Goal: Information Seeking & Learning: Learn about a topic

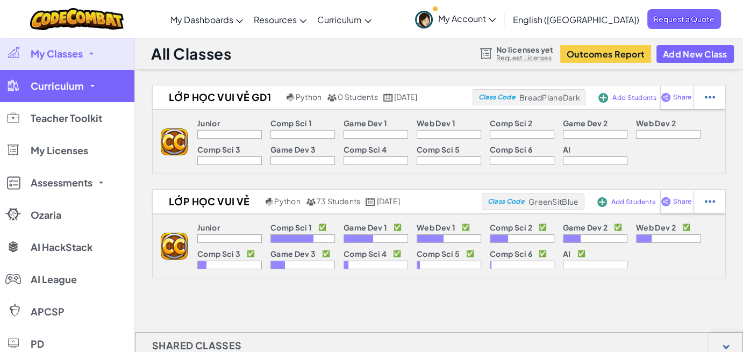
click at [67, 92] on link "Curriculum" at bounding box center [67, 86] width 134 height 32
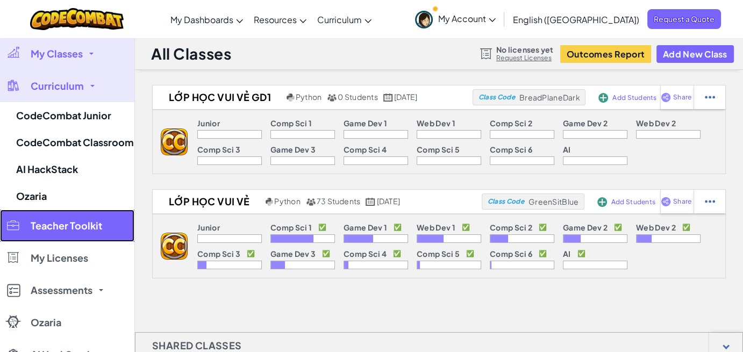
click at [59, 224] on span "Teacher Toolkit" at bounding box center [66, 226] width 71 height 10
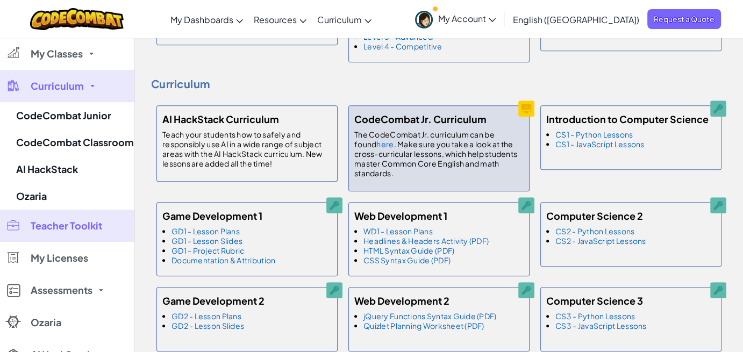
scroll to position [753, 0]
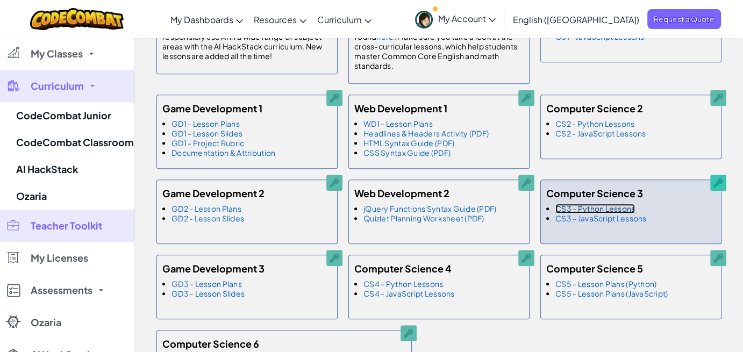
click at [606, 204] on link "CS3 - Python Lessons" at bounding box center [595, 209] width 80 height 10
